Goal: Transaction & Acquisition: Purchase product/service

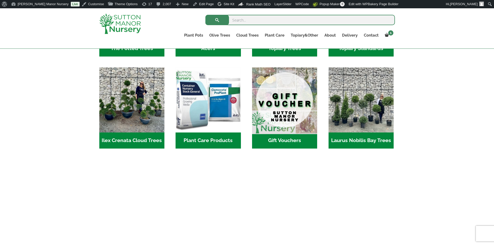
scroll to position [405, 0]
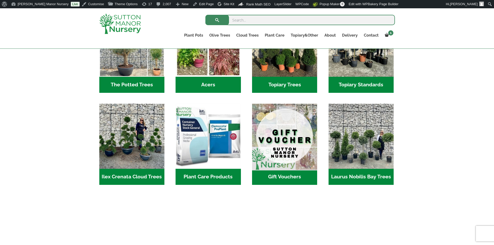
click at [293, 140] on img "Visit product category Gift Vouchers" at bounding box center [284, 136] width 68 height 68
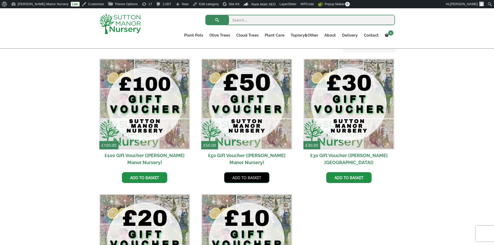
scroll to position [181, 0]
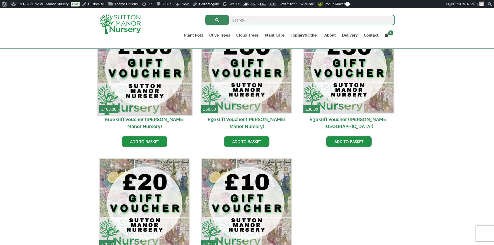
click at [161, 86] on img at bounding box center [144, 67] width 95 height 95
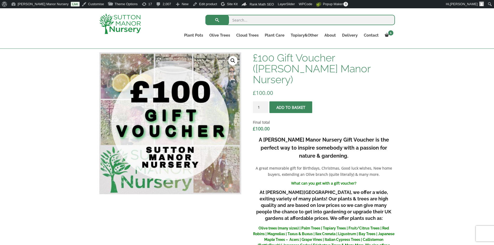
scroll to position [130, 0]
